Goal: Transaction & Acquisition: Purchase product/service

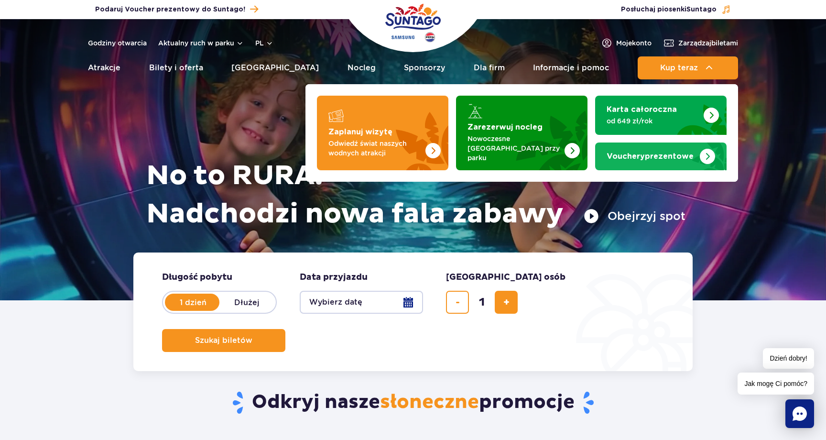
click at [648, 153] on strong "Vouchery prezentowe" at bounding box center [650, 157] width 87 height 8
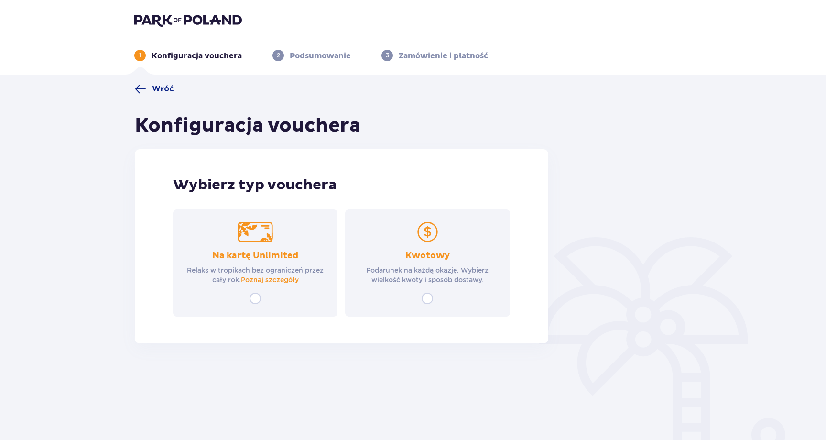
click at [459, 269] on p "Podarunek na każdą okazję. Wybierz wielkość kwoty i sposób dostawy." at bounding box center [427, 274] width 147 height 19
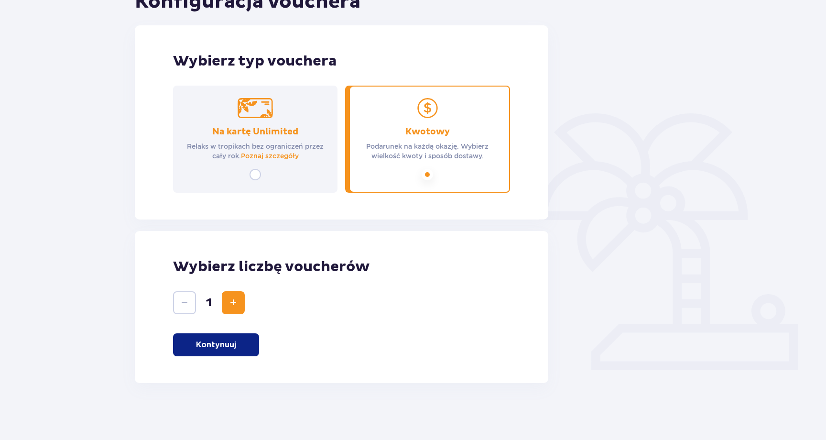
scroll to position [124, 0]
click at [237, 338] on button "Kontynuuj" at bounding box center [216, 344] width 86 height 23
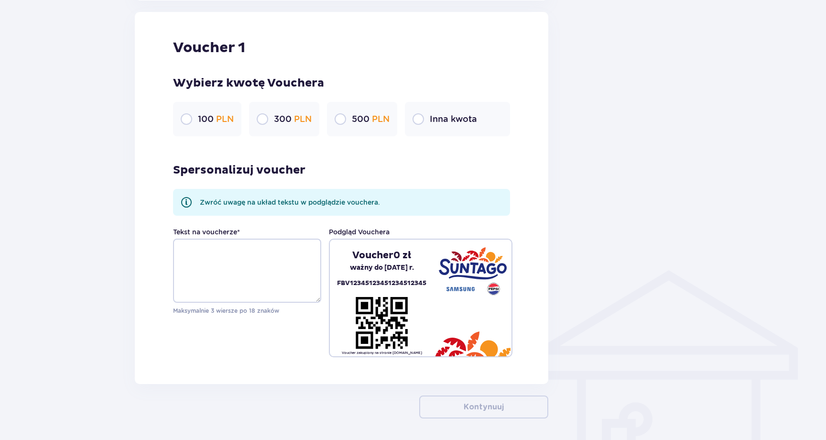
scroll to position [542, 0]
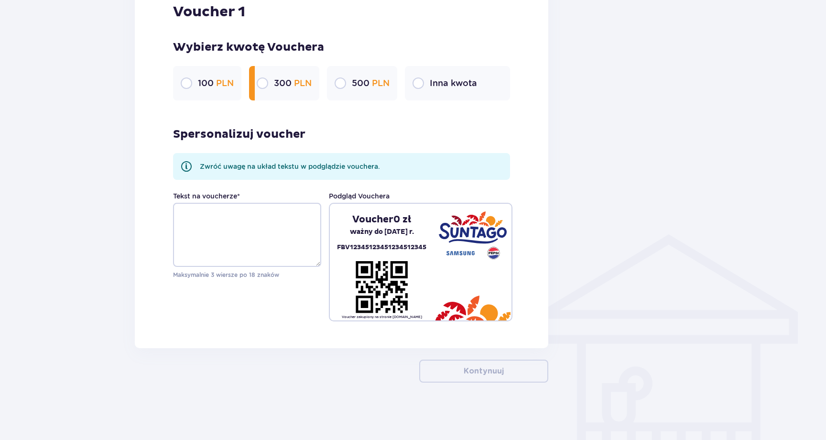
click at [263, 80] on input "radio" at bounding box center [262, 82] width 11 height 11
radio input "true"
click at [345, 80] on input "radio" at bounding box center [340, 82] width 11 height 11
radio input "true"
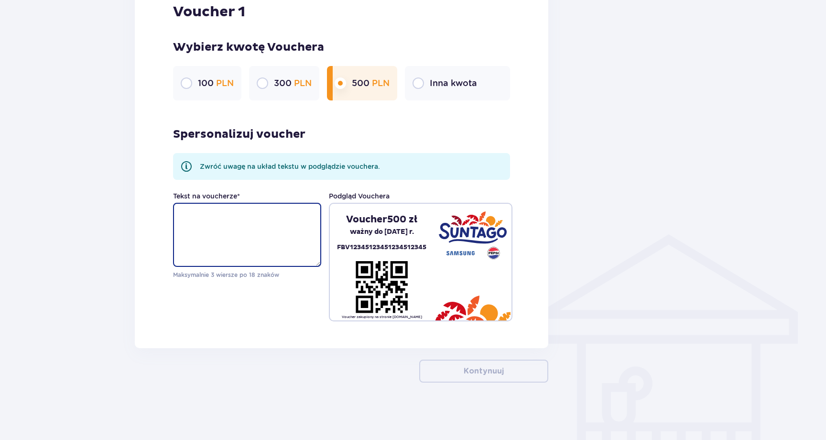
click at [299, 220] on textarea "Tekst na voucherze *" at bounding box center [247, 235] width 148 height 64
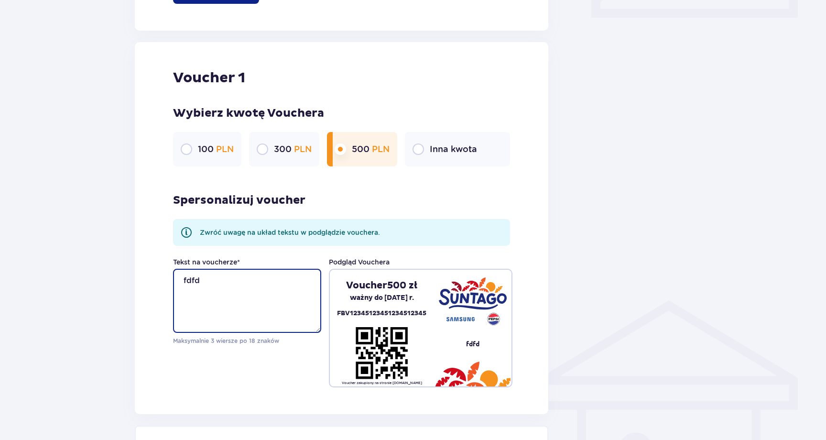
scroll to position [598, 0]
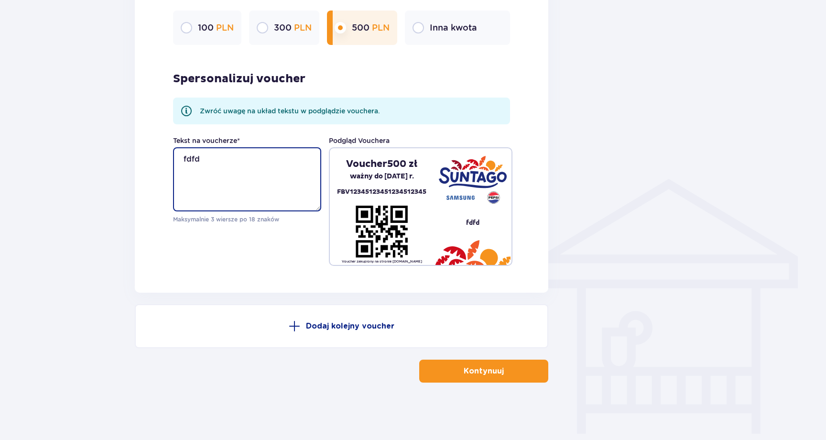
type textarea "fdfd"
click at [482, 368] on p "Kontynuuj" at bounding box center [484, 371] width 40 height 11
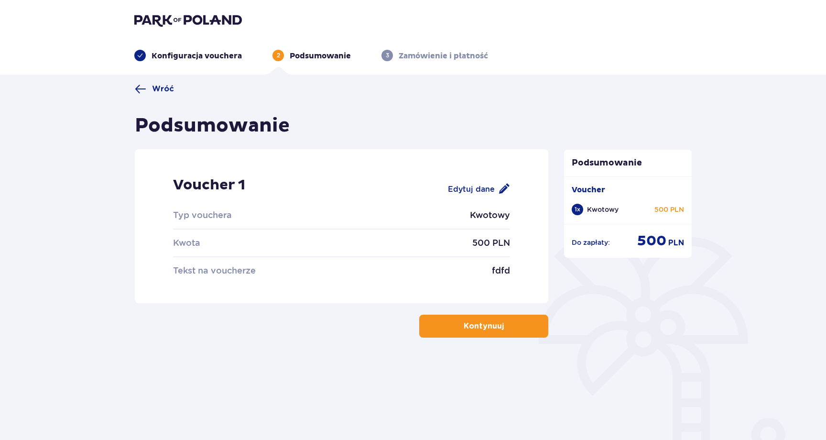
click at [478, 323] on p "Kontynuuj" at bounding box center [484, 326] width 40 height 11
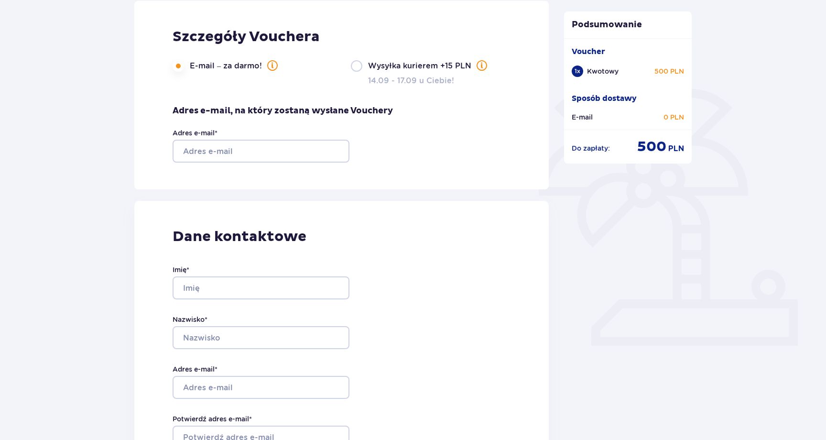
scroll to position [149, 0]
click at [226, 147] on input "Adres e-mail *" at bounding box center [261, 150] width 177 height 23
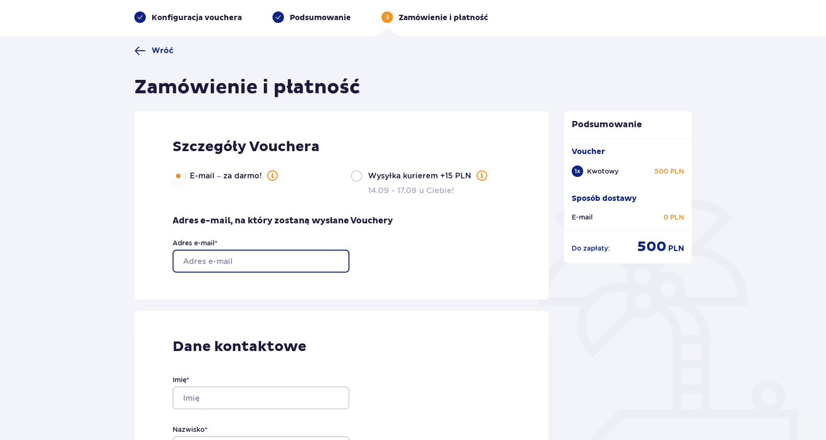
scroll to position [0, 0]
